Goal: Task Accomplishment & Management: Use online tool/utility

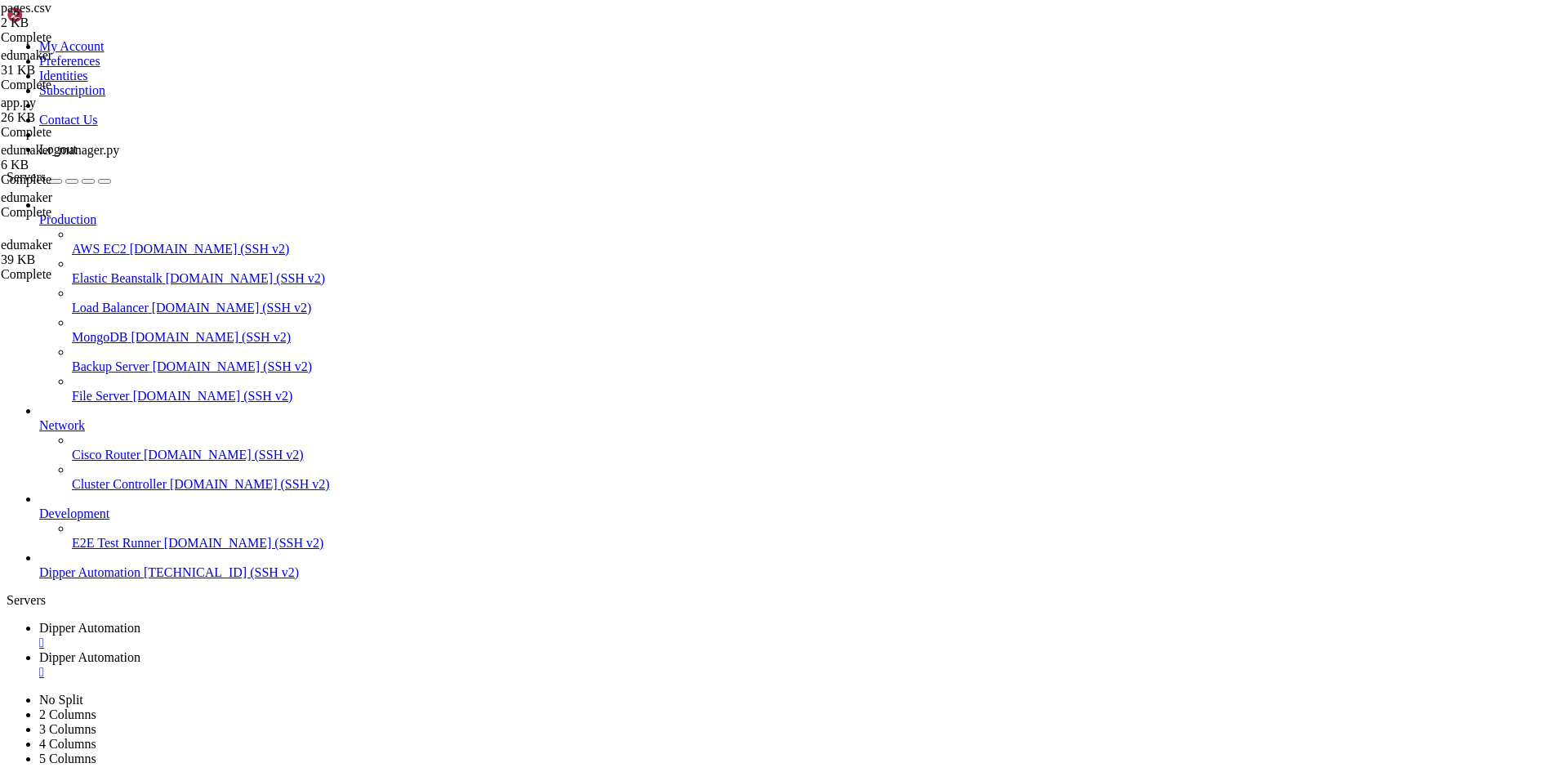
scroll to position [8, 2]
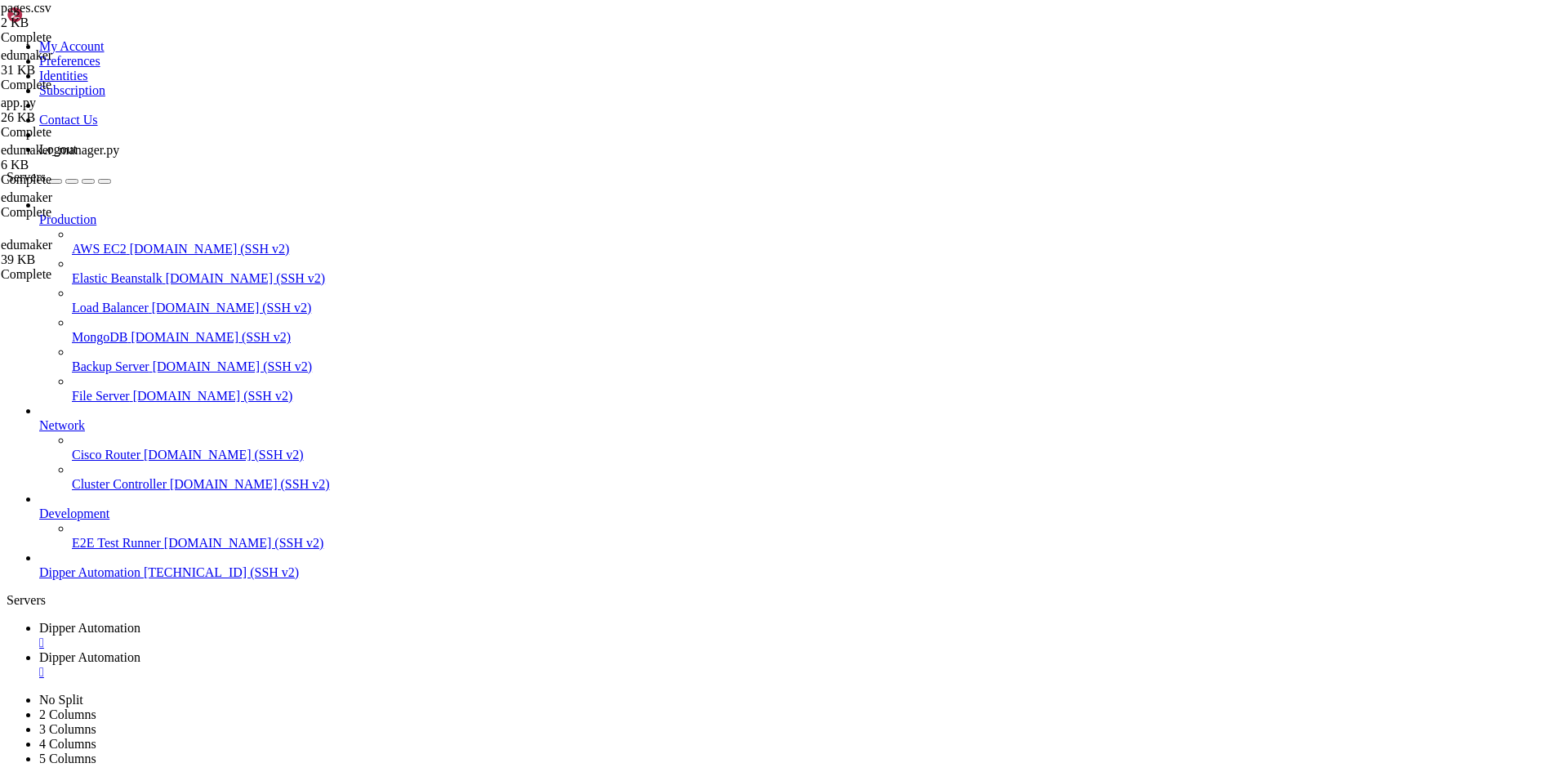
type input "/root/DipperPortal/backend/data"
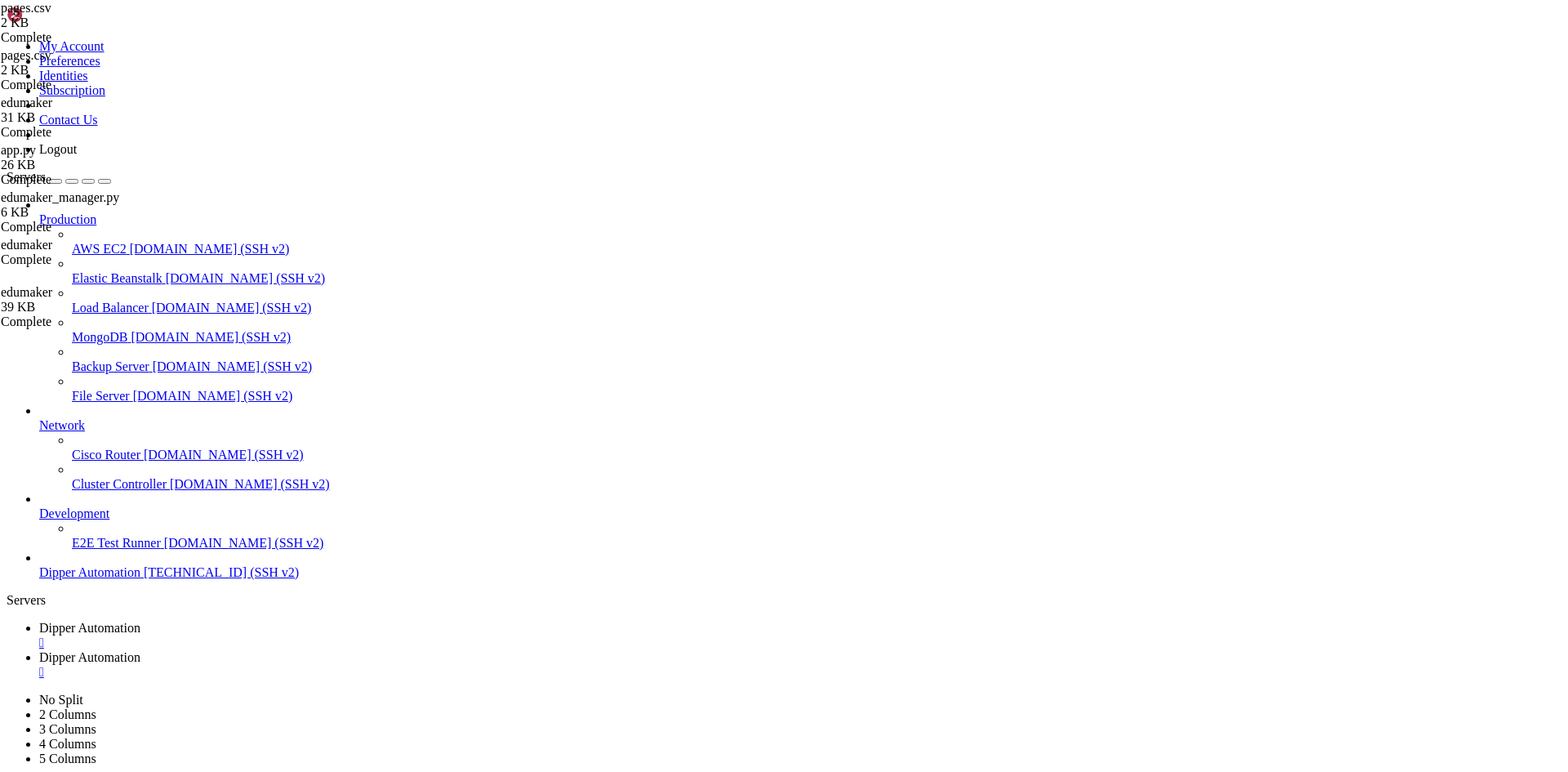
type textarea "7,/edumaker/controle-alertas,Controle de Alertas,Edumaker,Bell"
type textarea "1,/edumaker/controle-alertas,Controle de Alertas,Edumaker,Bell"
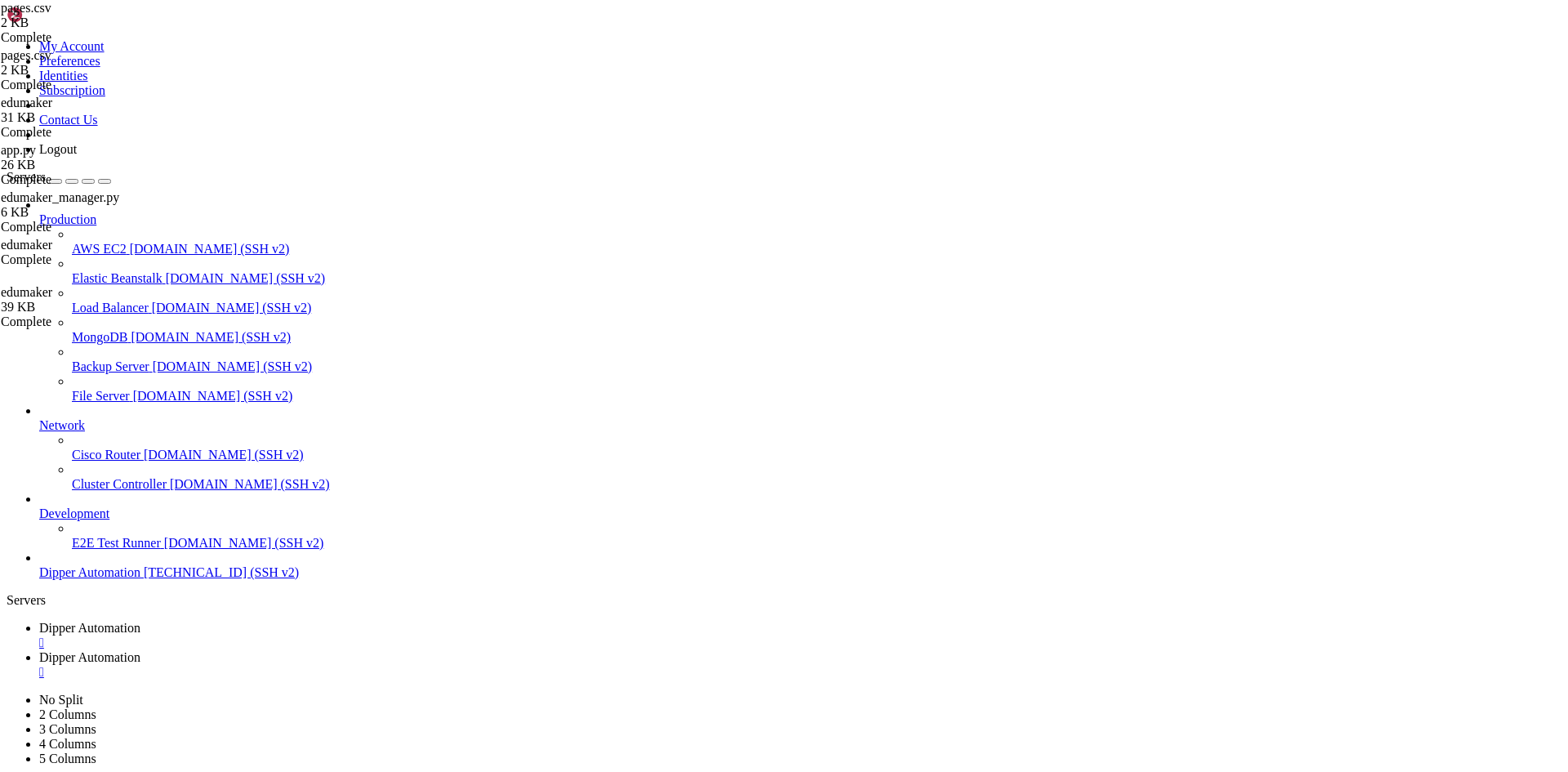
type textarea "1,/edumaker/display-tv,Display TV,Edumaker,Monitor"
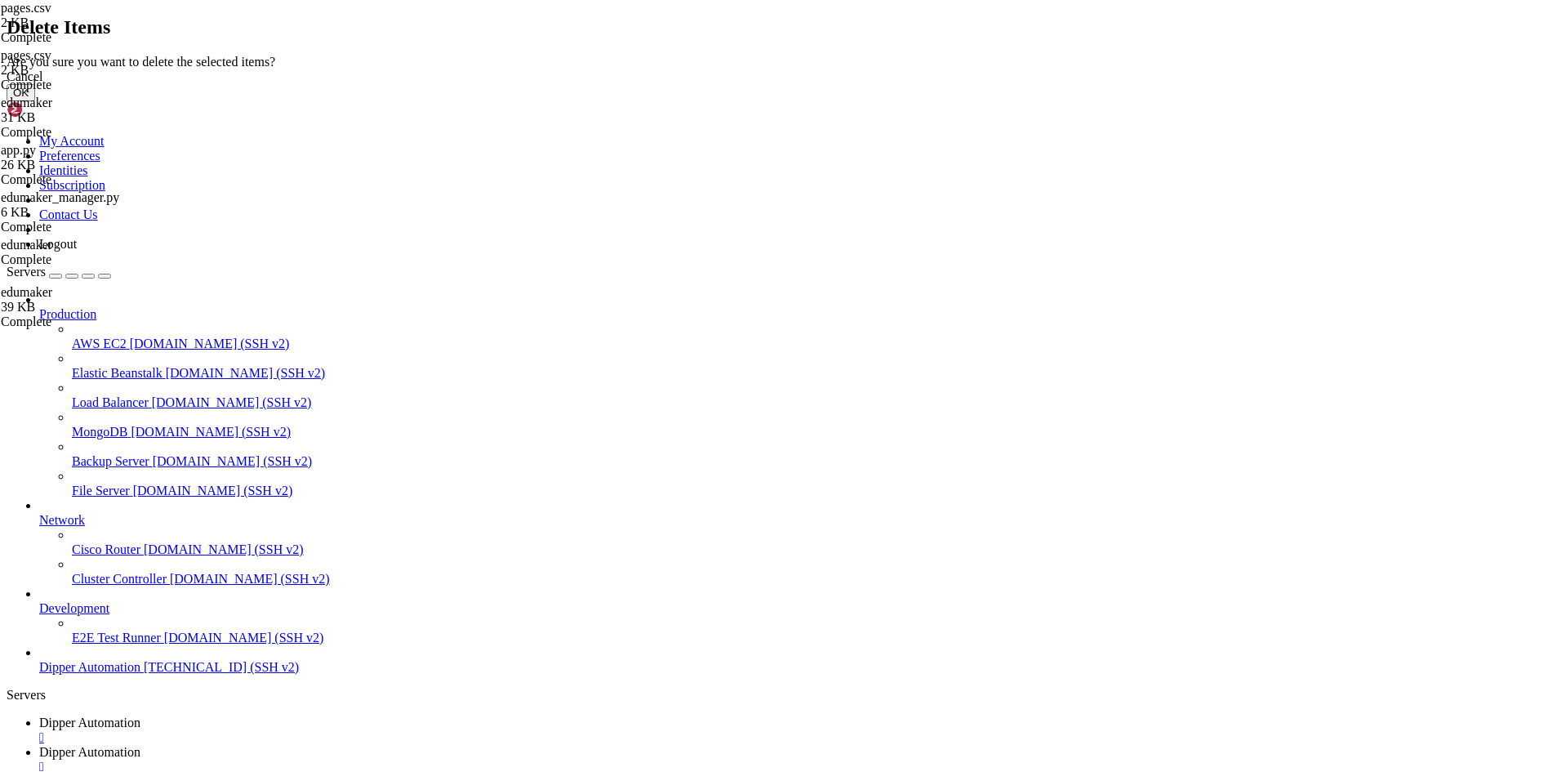
click at [35, 102] on button "OK" at bounding box center [21, 92] width 29 height 17
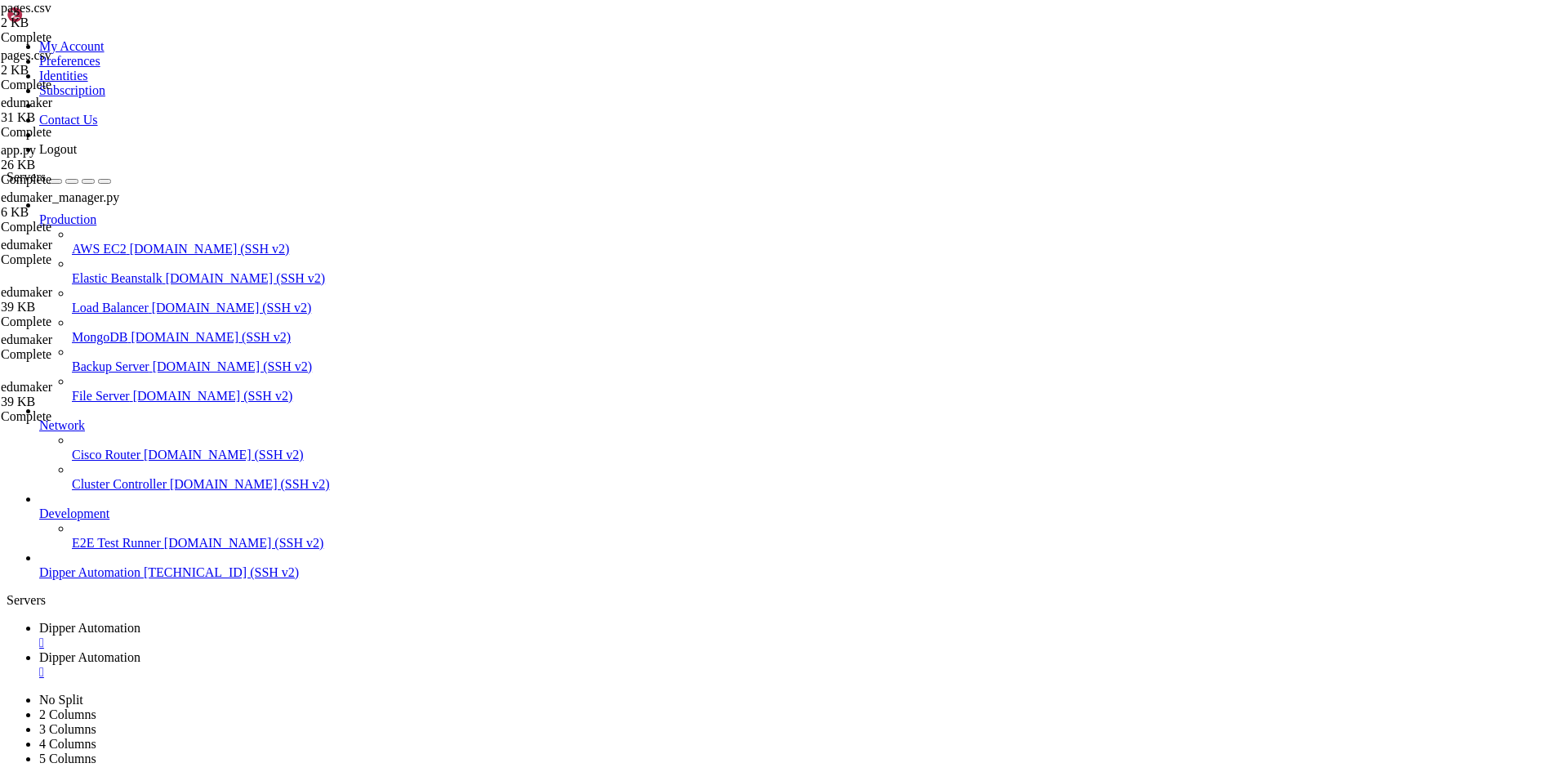
click at [140, 621] on span "Dipper Automation" at bounding box center [90, 628] width 102 height 14
click at [416, 650] on link "Dipper Automation " at bounding box center [800, 665] width 1522 height 29
click at [286, 621] on link "Dipper Automation " at bounding box center [800, 635] width 1522 height 29
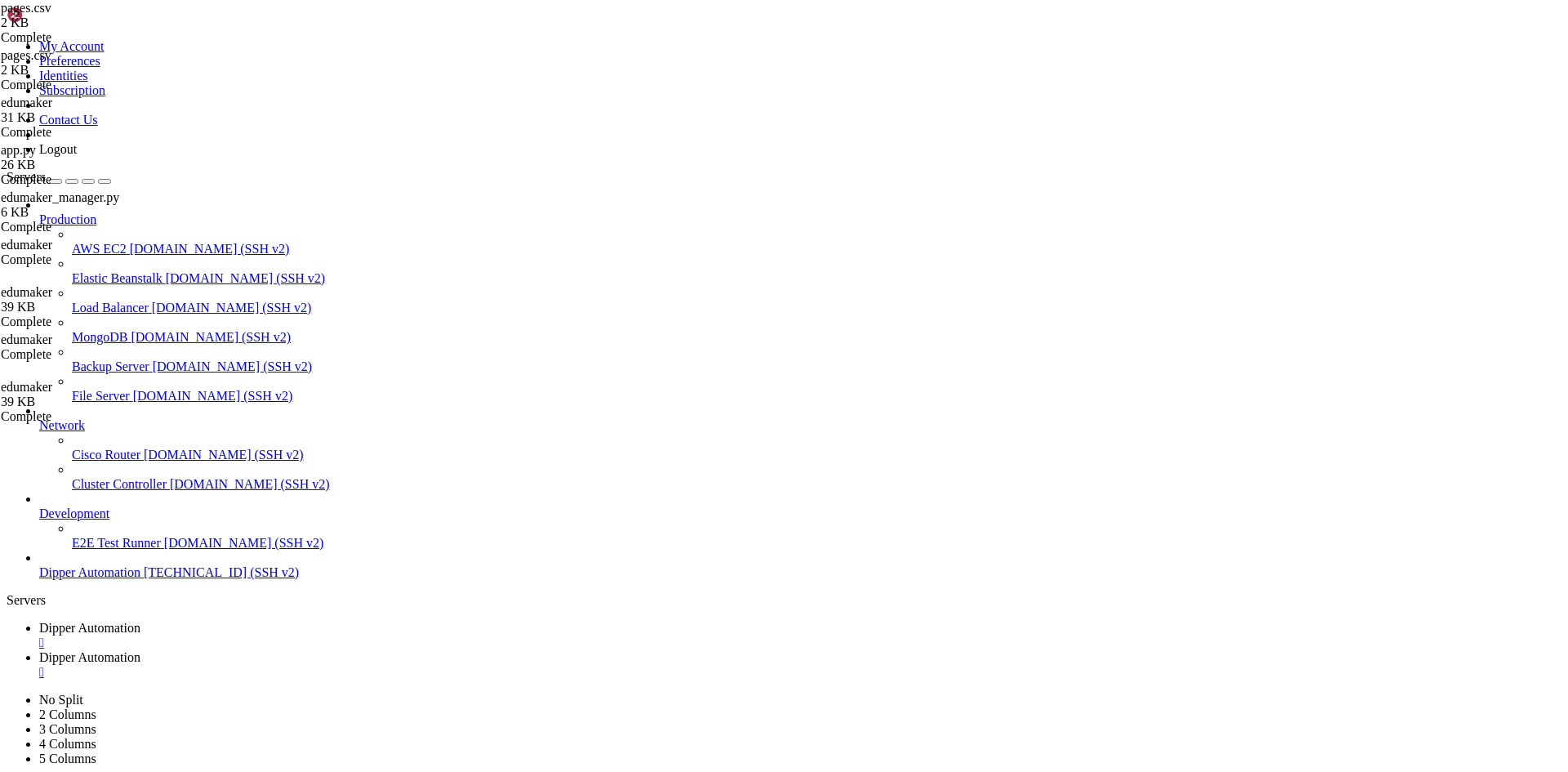
scroll to position [5457, 0]
drag, startPoint x: 236, startPoint y: 1605, endPoint x: 249, endPoint y: 1598, distance: 14.8
click at [140, 650] on span "Dipper Automation" at bounding box center [90, 657] width 102 height 14
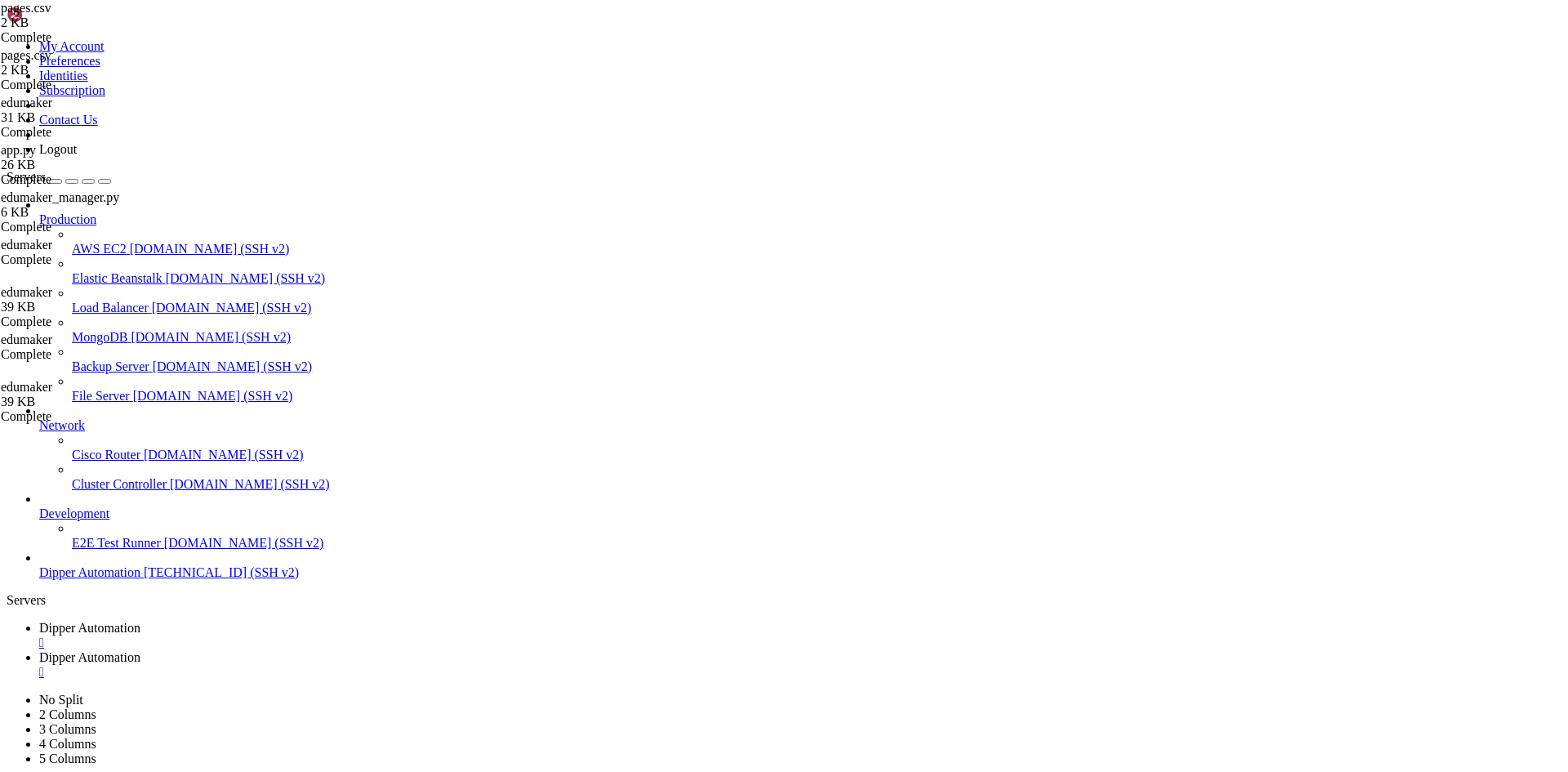
type input "/root/DipperPortal"
click at [279, 621] on link "Dipper Automation " at bounding box center [800, 635] width 1522 height 29
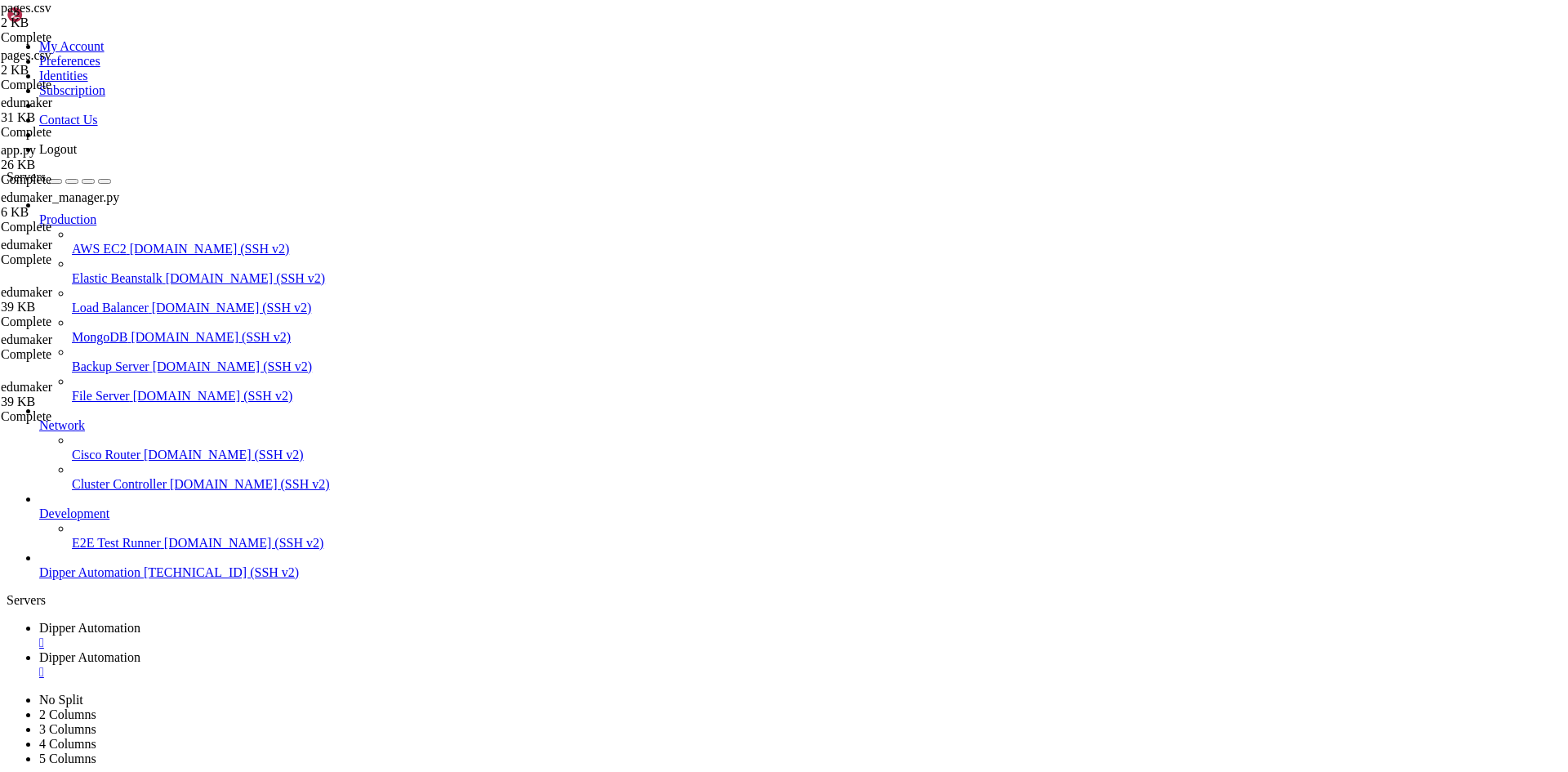
click at [376, 650] on link "Dipper Automation " at bounding box center [800, 665] width 1522 height 29
